Goal: Task Accomplishment & Management: Manage account settings

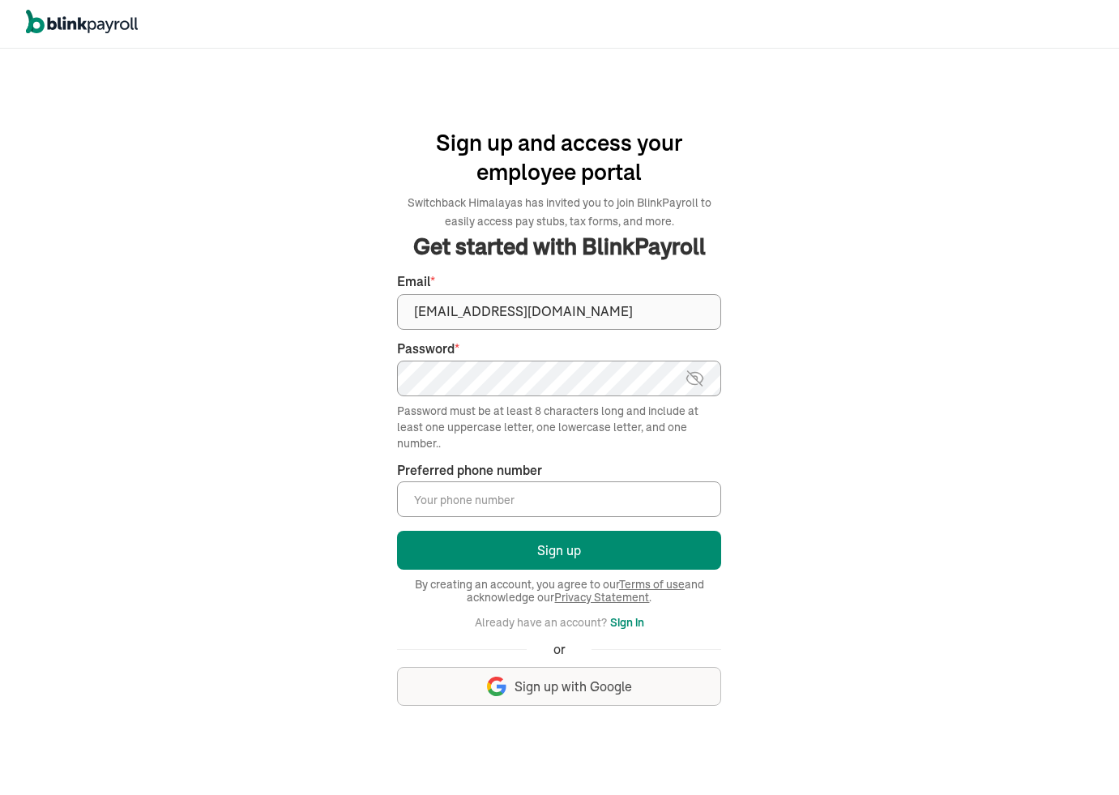
click at [497, 512] on input "Preferred phone number *" at bounding box center [559, 499] width 324 height 36
type input "(456) 456-4564"
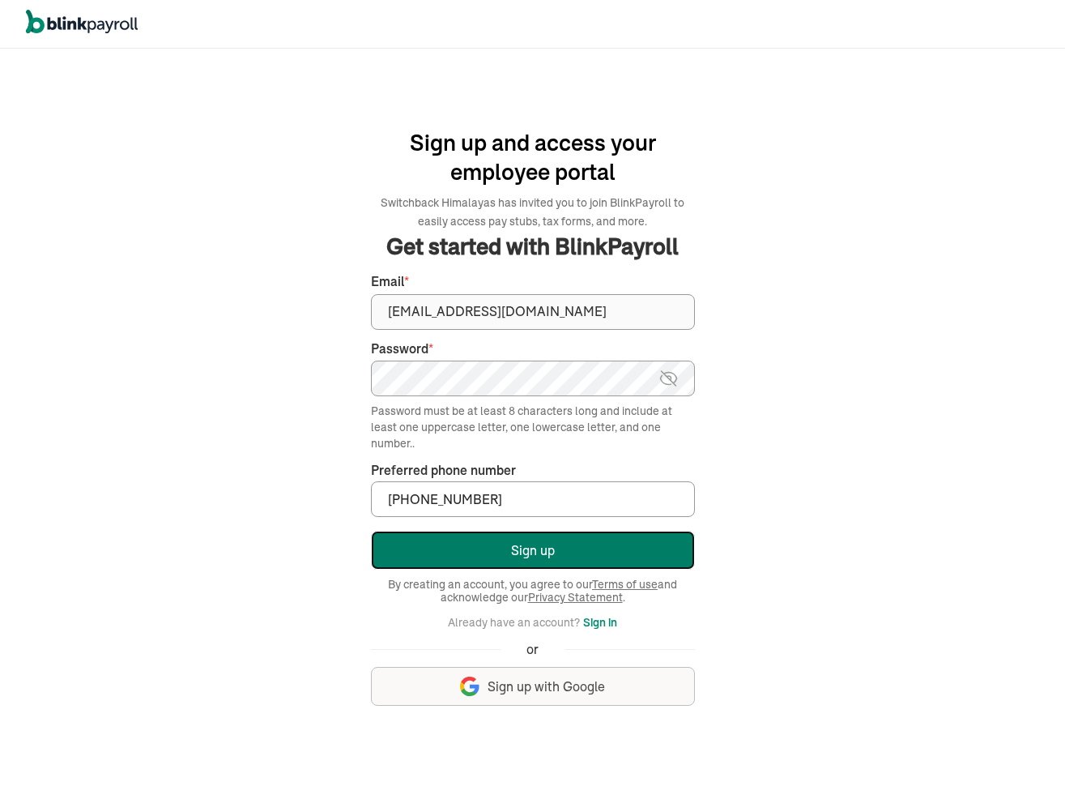
click at [536, 557] on button "Sign up" at bounding box center [533, 550] width 324 height 39
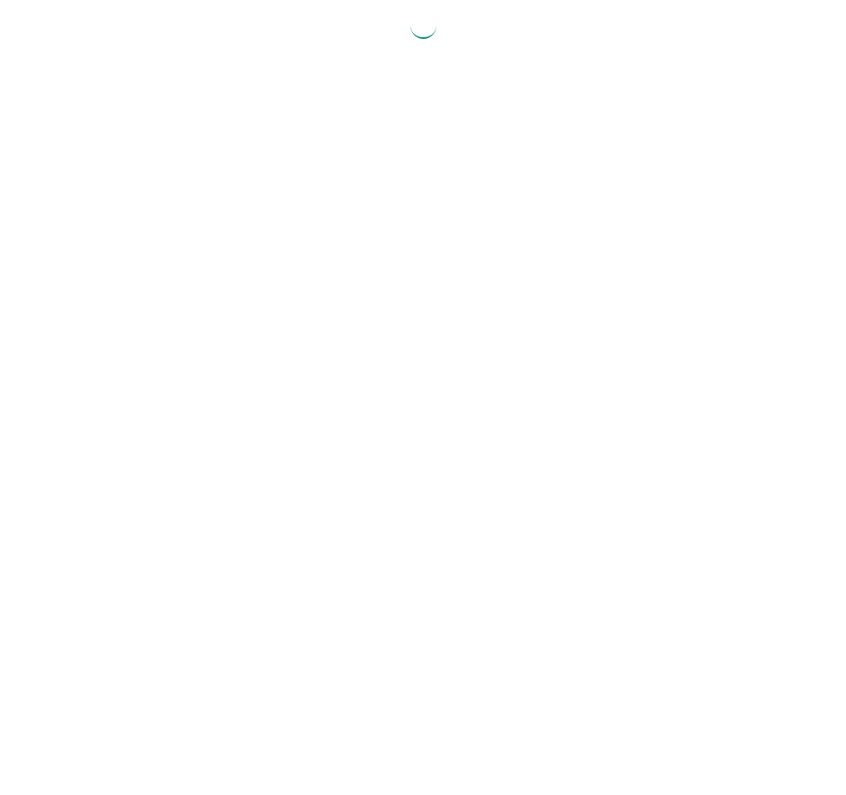
select select "2025"
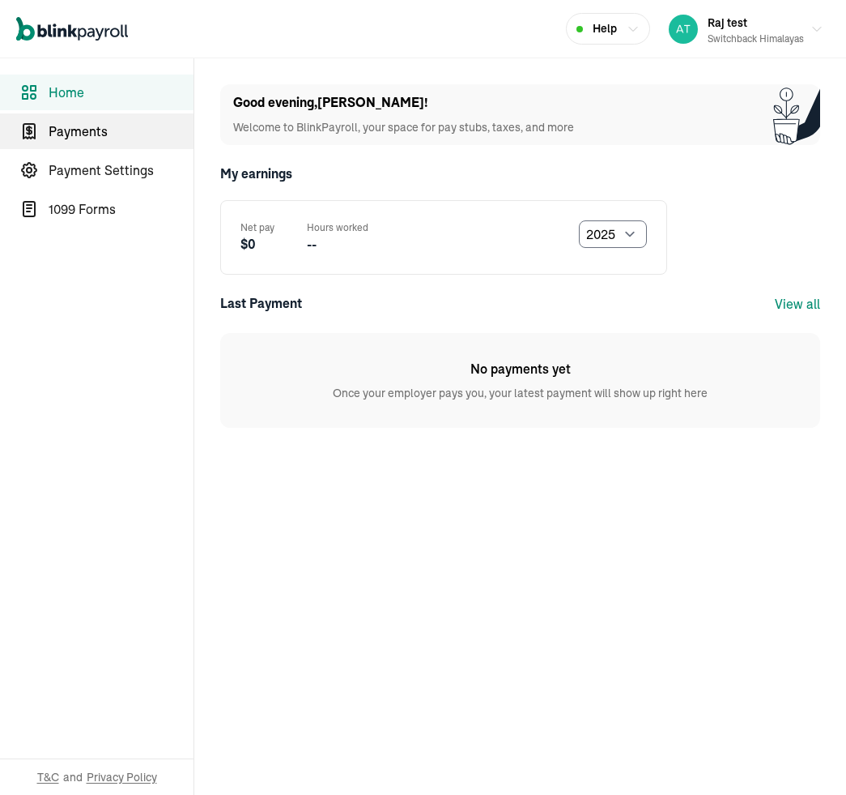
click at [63, 142] on link "Payments" at bounding box center [97, 131] width 194 height 36
click at [66, 97] on span "Home" at bounding box center [121, 92] width 145 height 19
select select "2025"
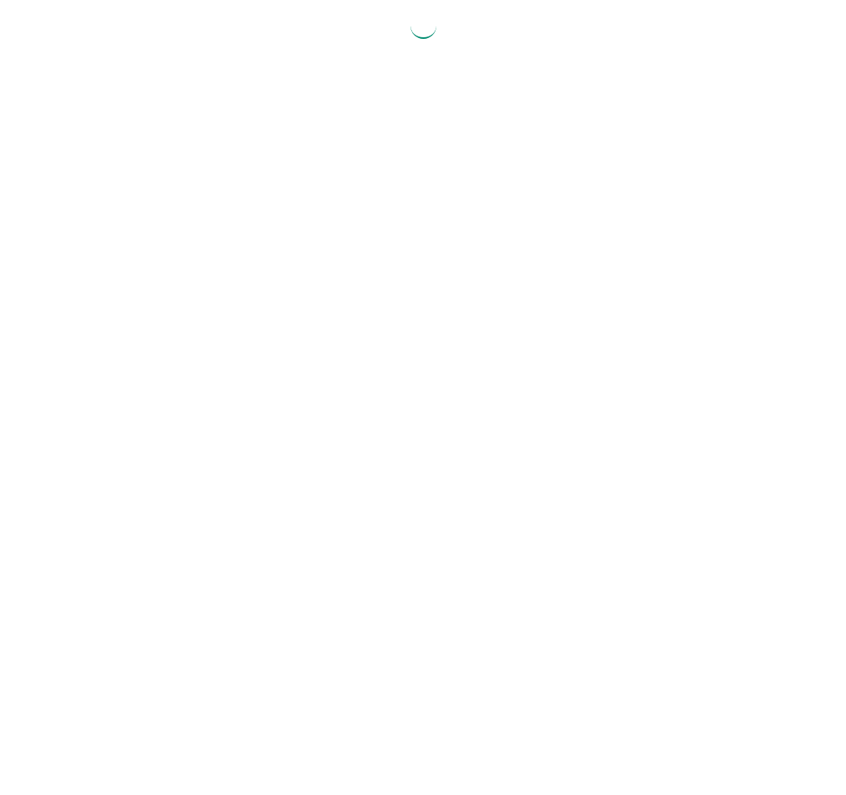
select select "2025"
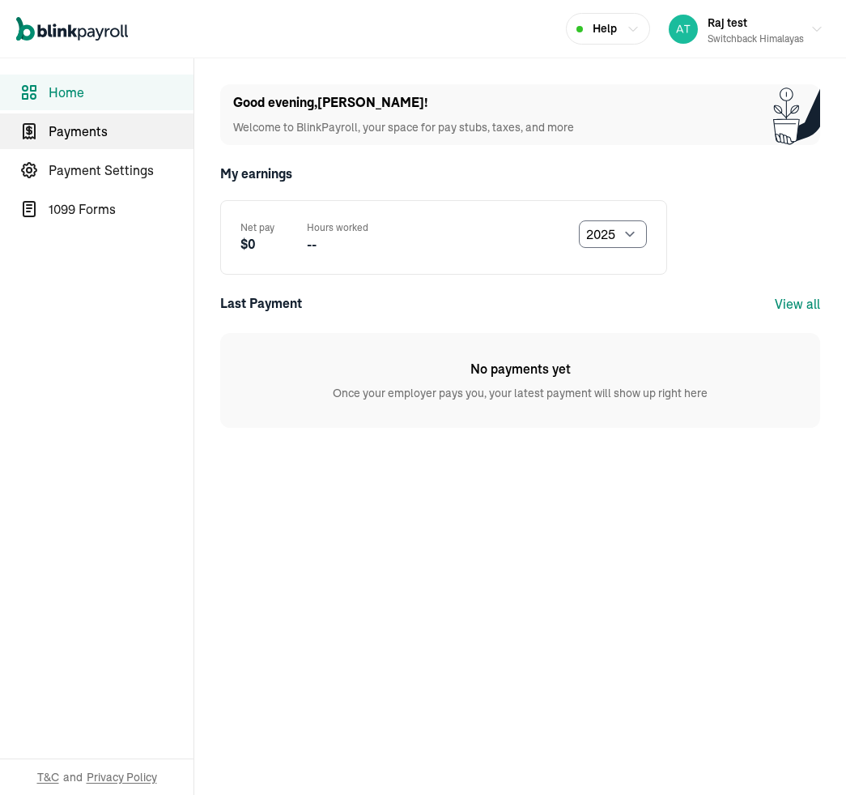
click at [63, 142] on link "Payments" at bounding box center [97, 131] width 194 height 36
click at [66, 97] on span "Home" at bounding box center [121, 92] width 145 height 19
select select "2025"
